Goal: Find specific page/section: Find specific page/section

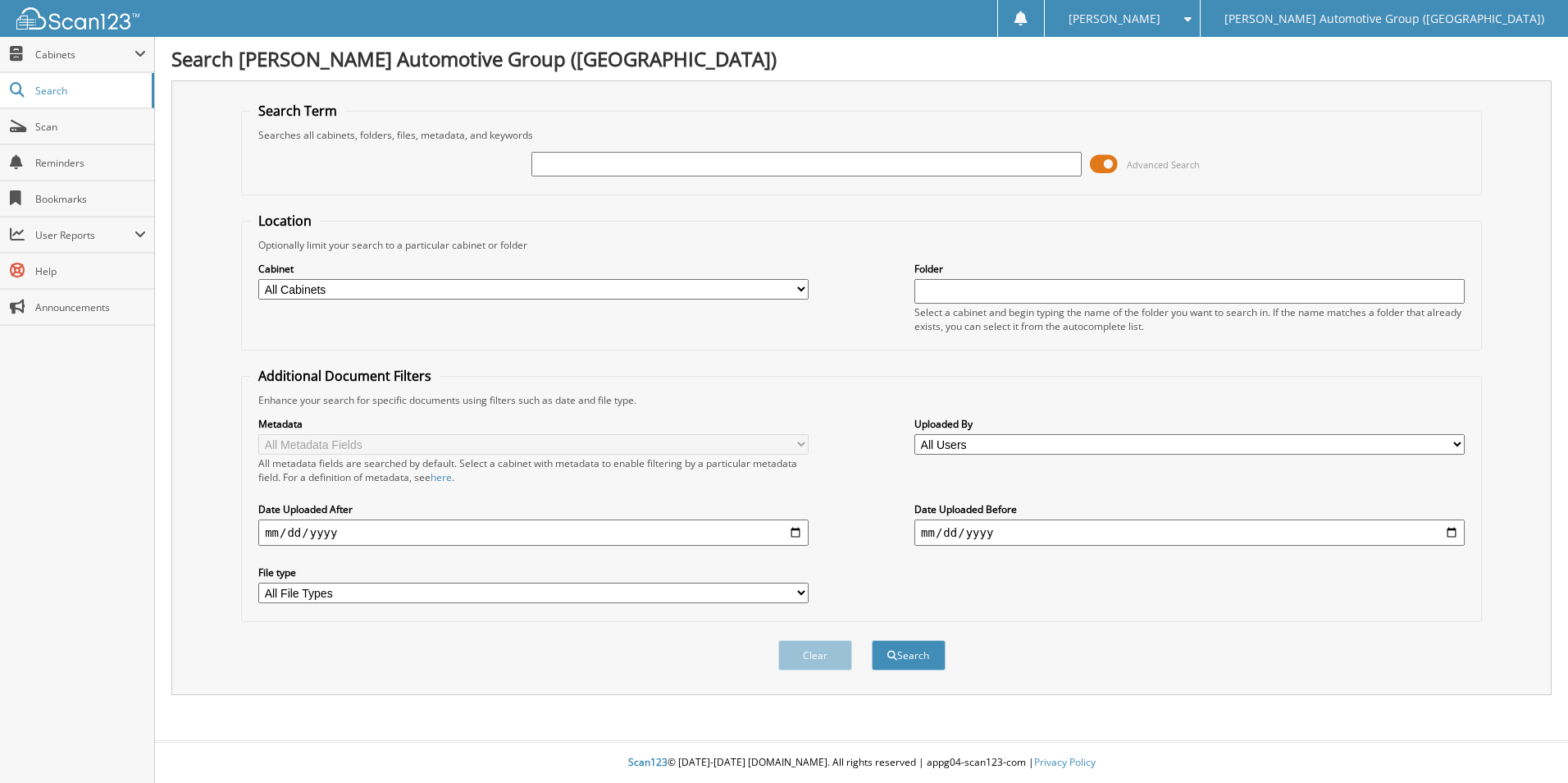
click at [473, 296] on select "All Cabinets ACCOUNTS PAYABLE ACCOUNTS RECEIVABLE CANCELLATIONS CO LCC LCD CAR …" at bounding box center [533, 289] width 551 height 20
select select "44275"
click at [259, 279] on select "All Cabinets ACCOUNTS PAYABLE ACCOUNTS RECEIVABLE CANCELLATIONS CO LCC LCD CAR …" at bounding box center [533, 289] width 551 height 20
click at [603, 165] on input "text" at bounding box center [807, 164] width 551 height 25
type input "[PERSON_NAME]"
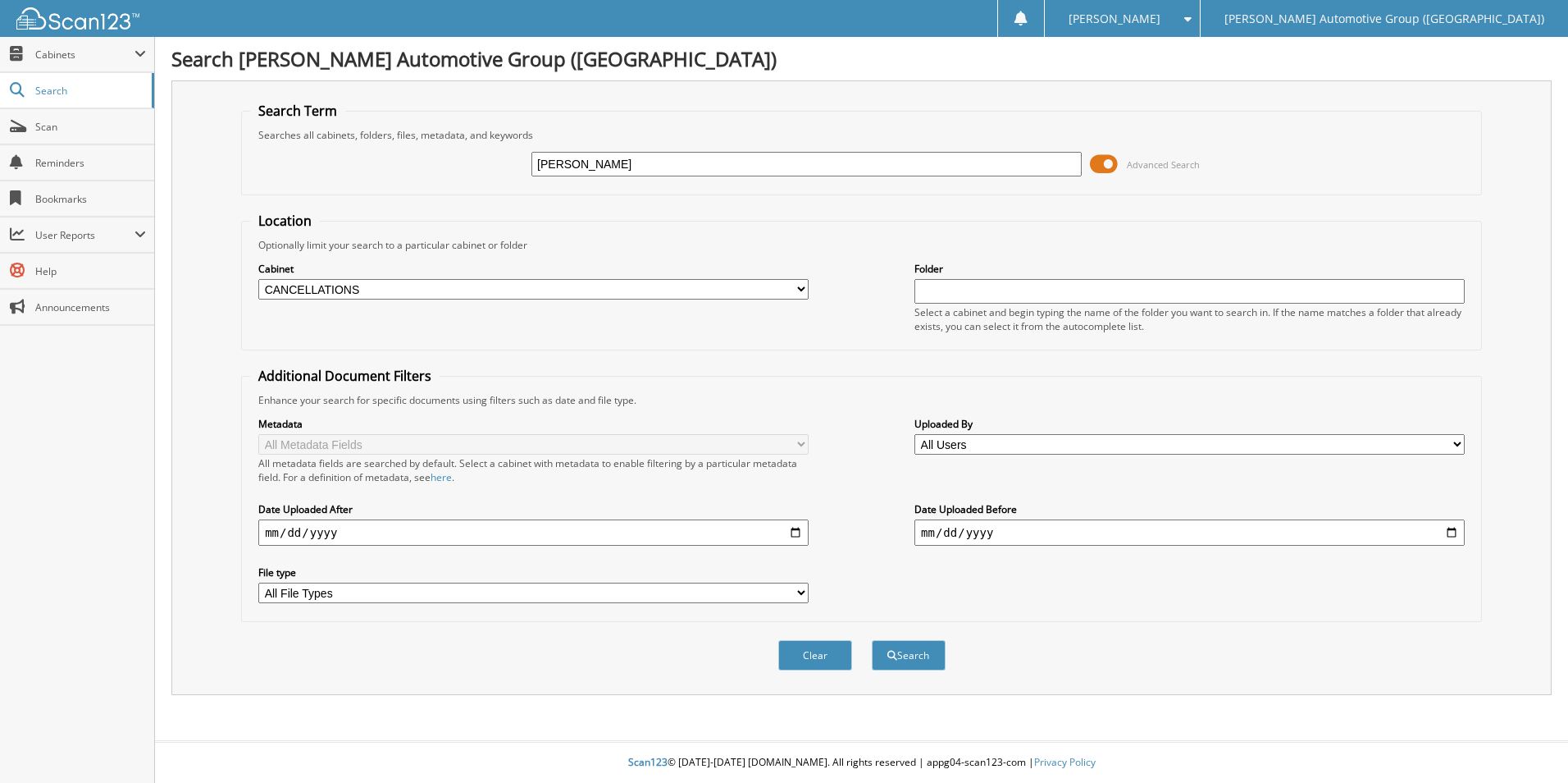
click at [872, 640] on button "Search" at bounding box center [909, 656] width 73 height 31
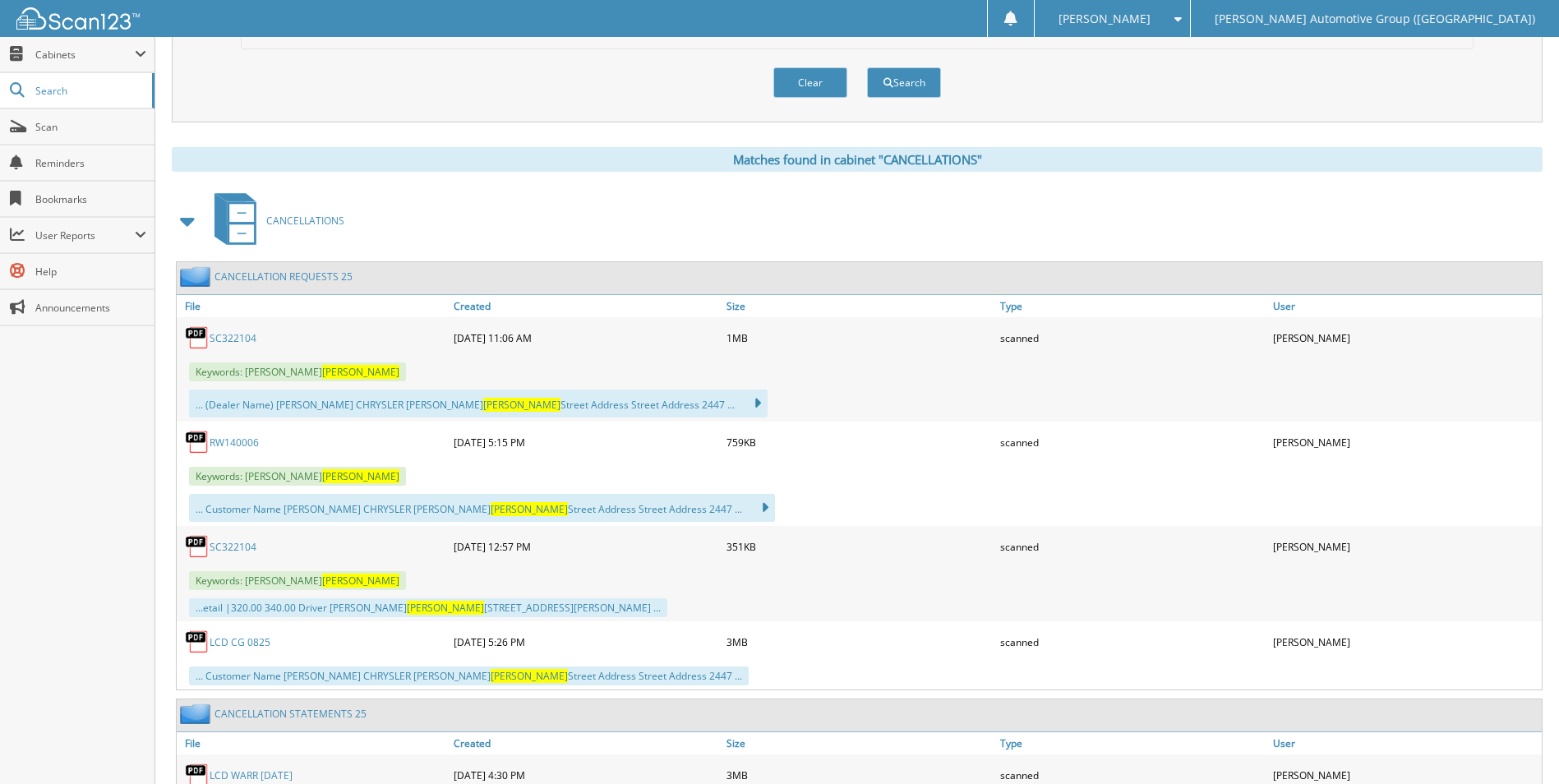
scroll to position [575, 0]
